Goal: Unclear

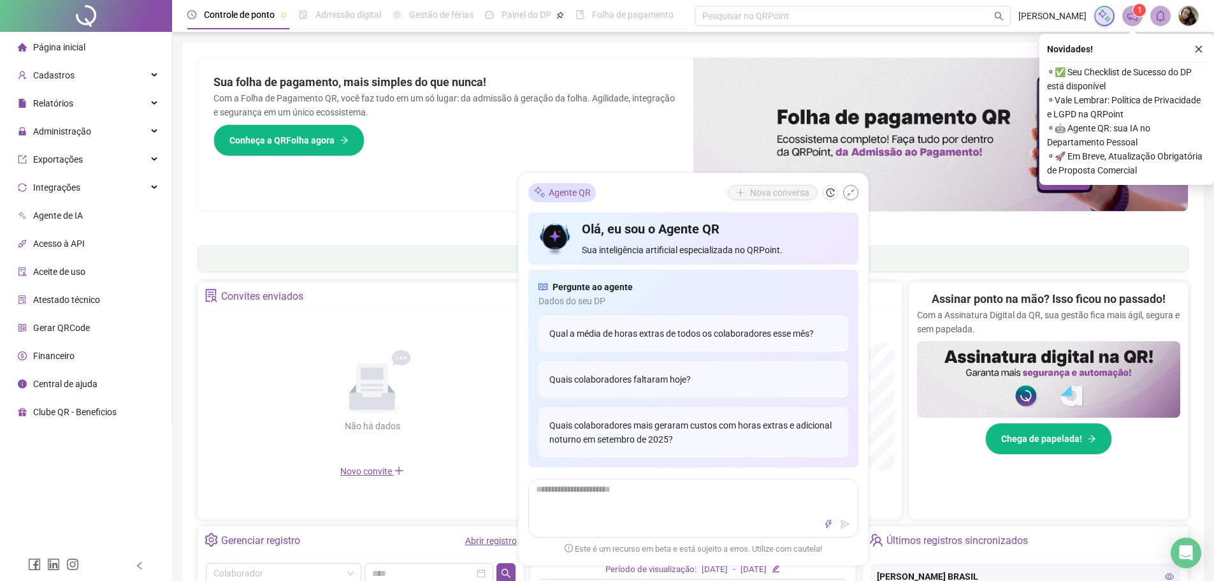
click at [849, 191] on icon "shrink" at bounding box center [851, 192] width 9 height 9
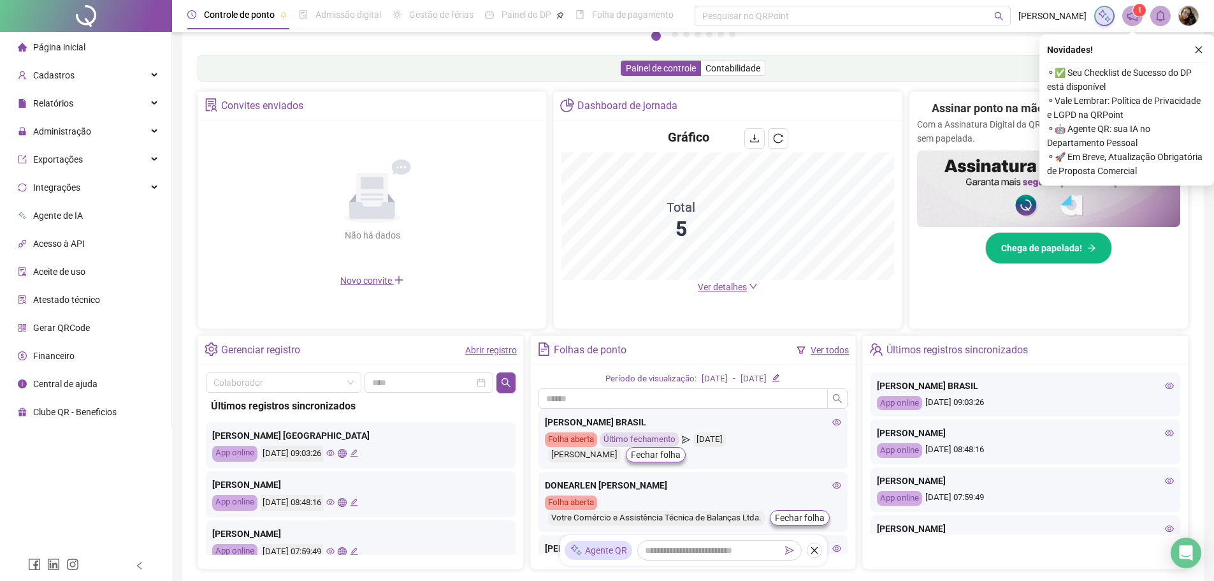
scroll to position [191, 0]
click at [1165, 386] on icon "eye" at bounding box center [1169, 384] width 9 height 6
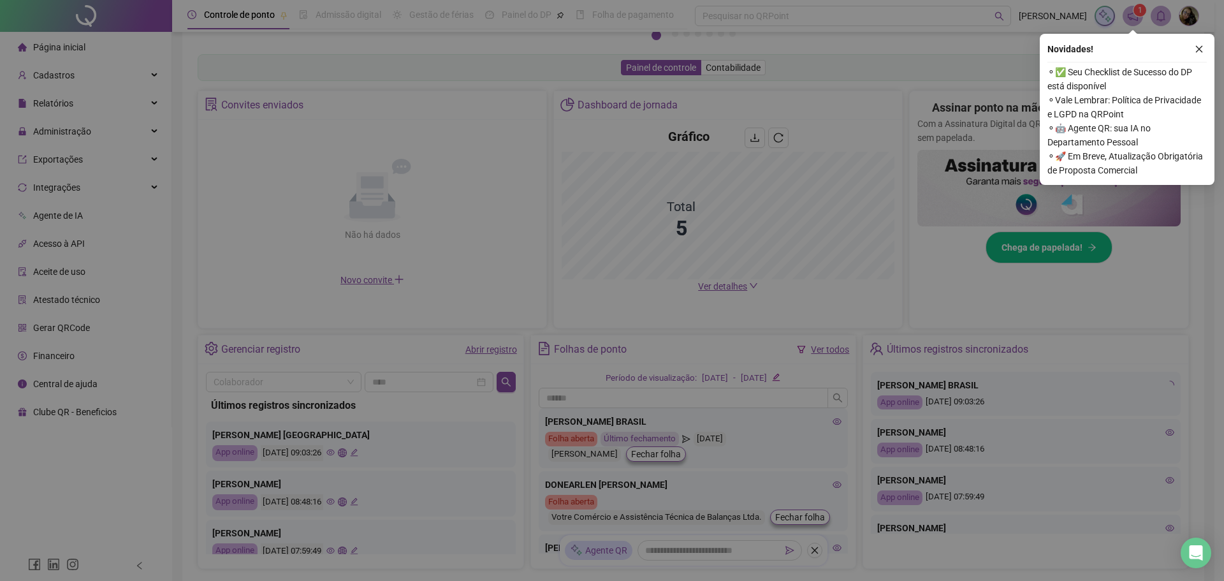
type input "**********"
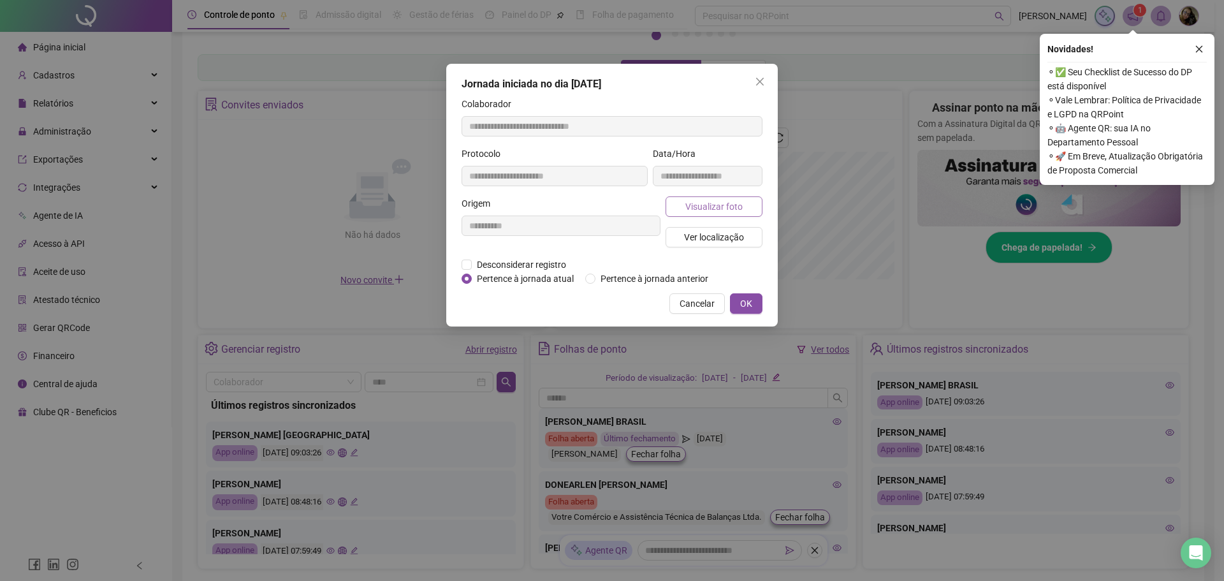
click at [727, 208] on span "Visualizar foto" at bounding box center [713, 207] width 57 height 14
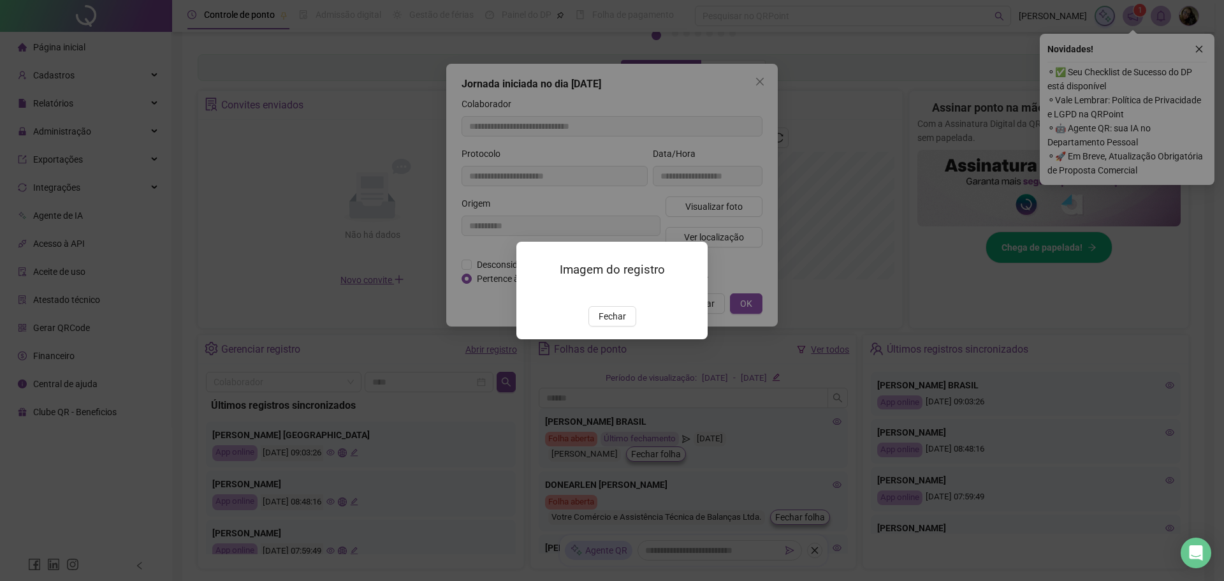
click at [532, 293] on img at bounding box center [532, 293] width 0 height 0
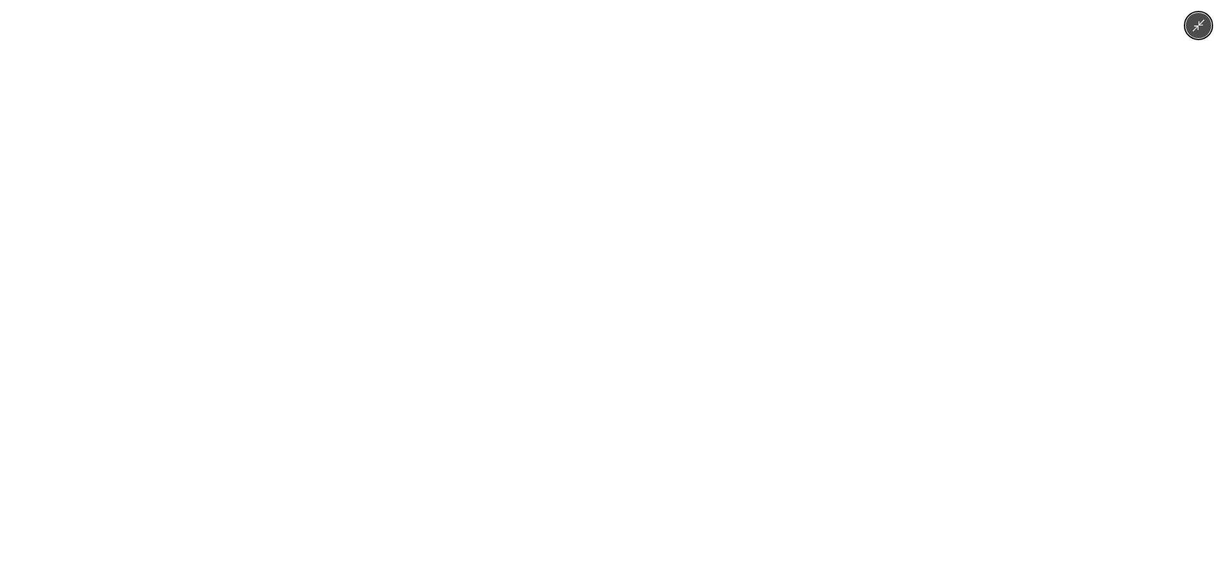
click at [1017, 112] on div at bounding box center [612, 290] width 1224 height 581
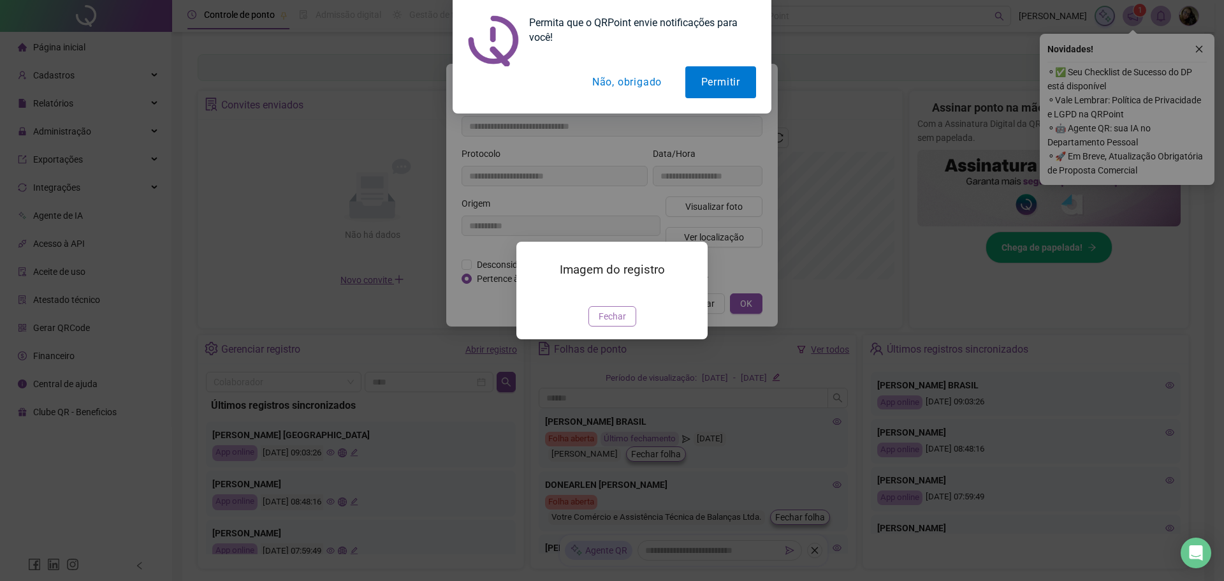
click at [621, 326] on button "Fechar" at bounding box center [612, 316] width 48 height 20
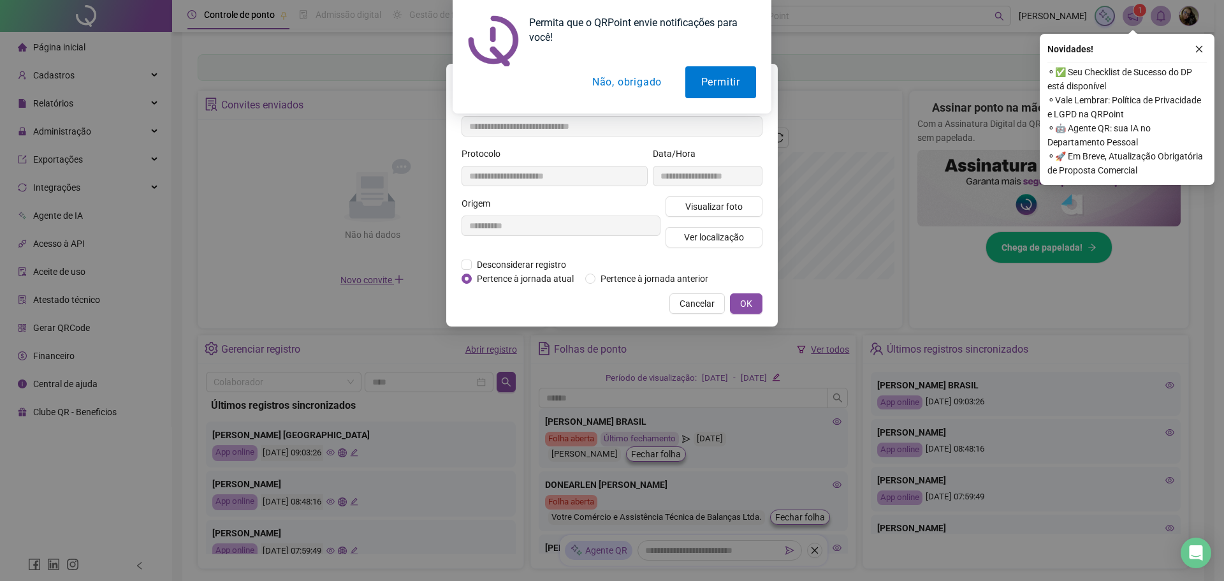
click at [643, 78] on button "Não, obrigado" at bounding box center [626, 82] width 101 height 32
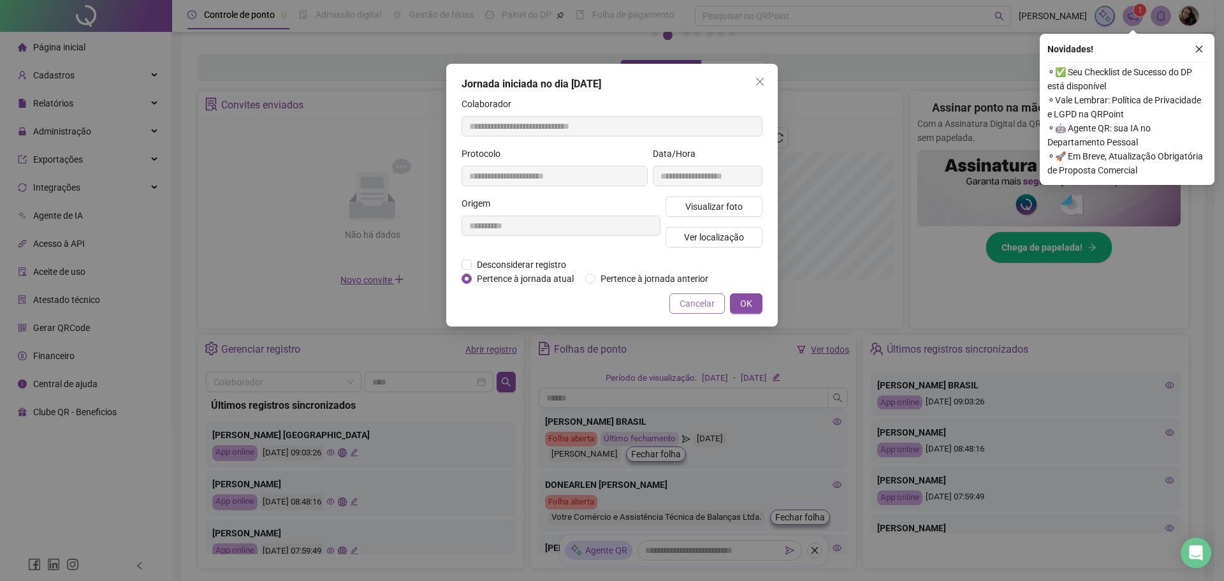
click at [709, 305] on span "Cancelar" at bounding box center [697, 303] width 35 height 14
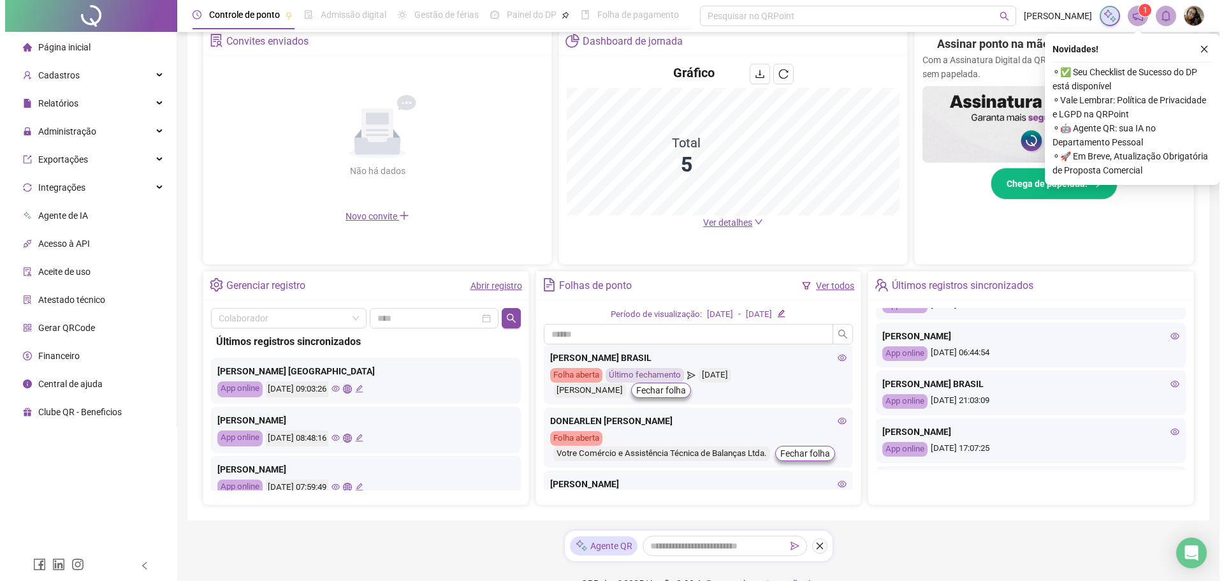
scroll to position [180, 0]
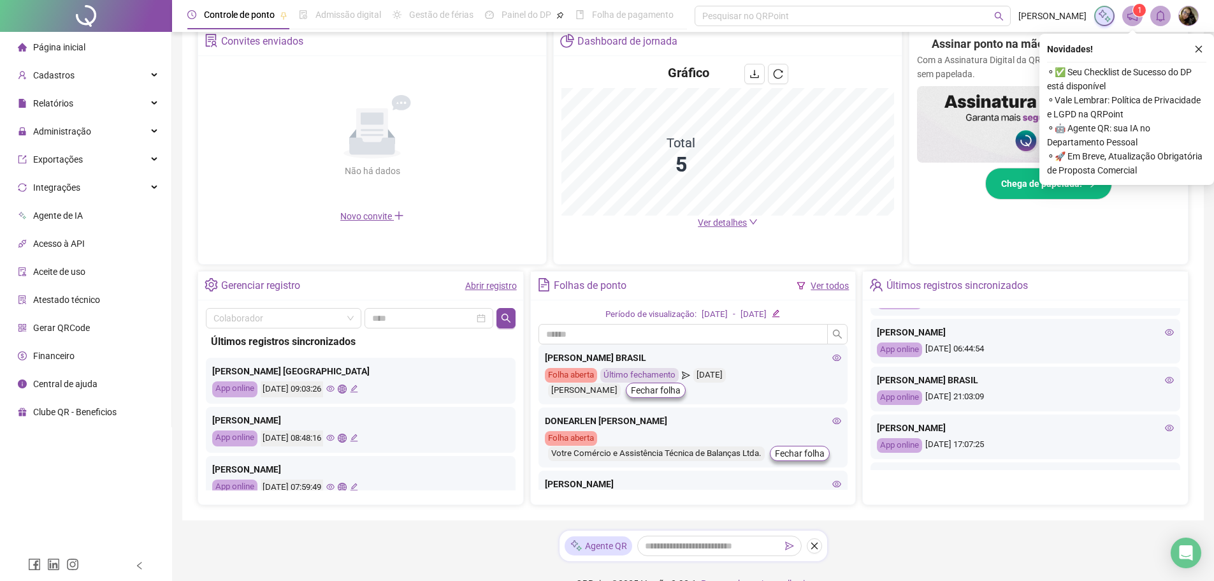
click at [1165, 382] on icon "eye" at bounding box center [1169, 379] width 9 height 9
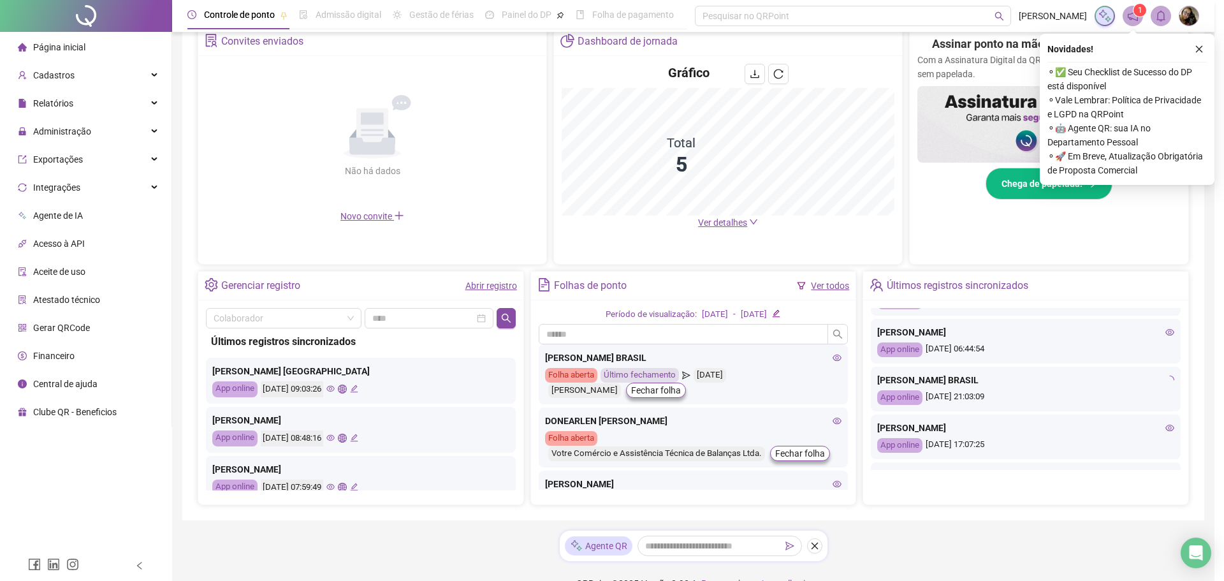
type input "**********"
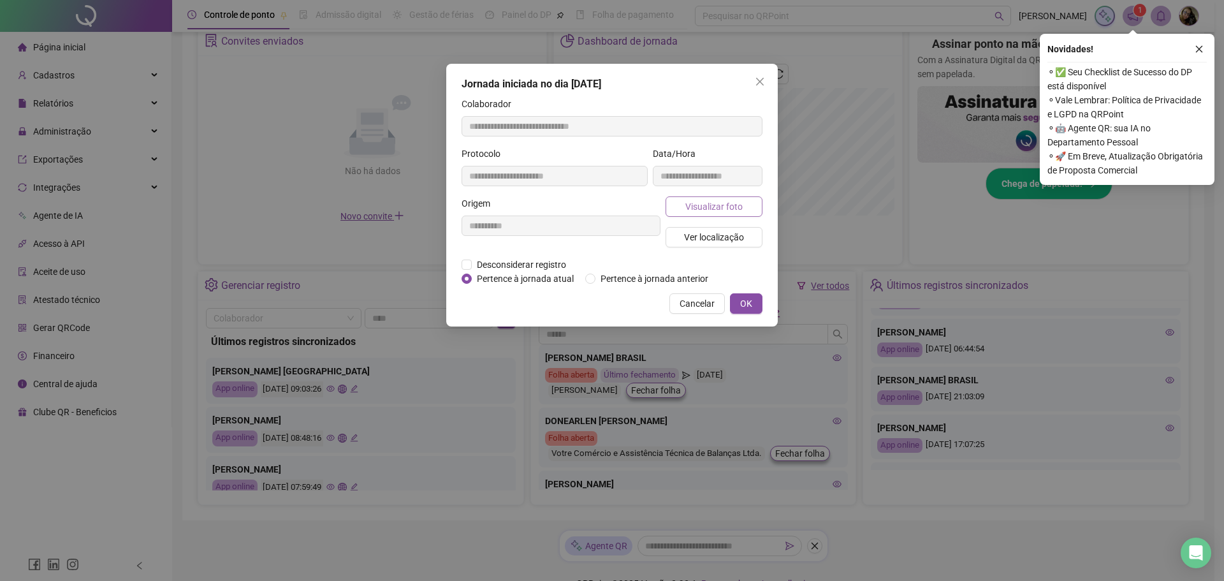
click at [702, 208] on span "Visualizar foto" at bounding box center [713, 207] width 57 height 14
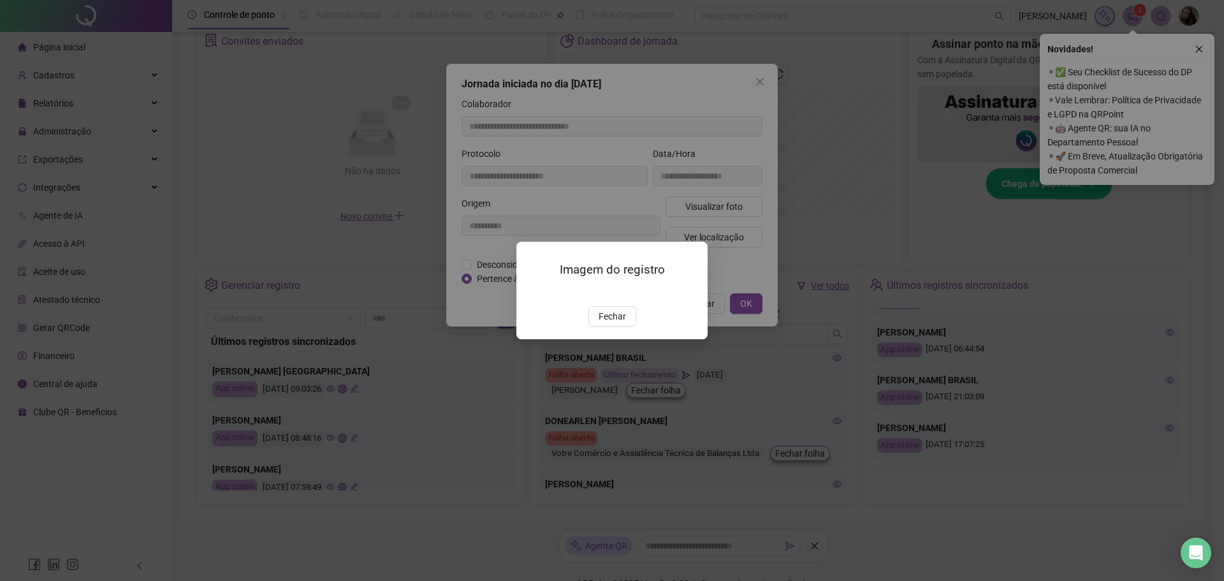
click at [532, 293] on img at bounding box center [532, 293] width 0 height 0
